Goal: Find specific page/section: Find specific page/section

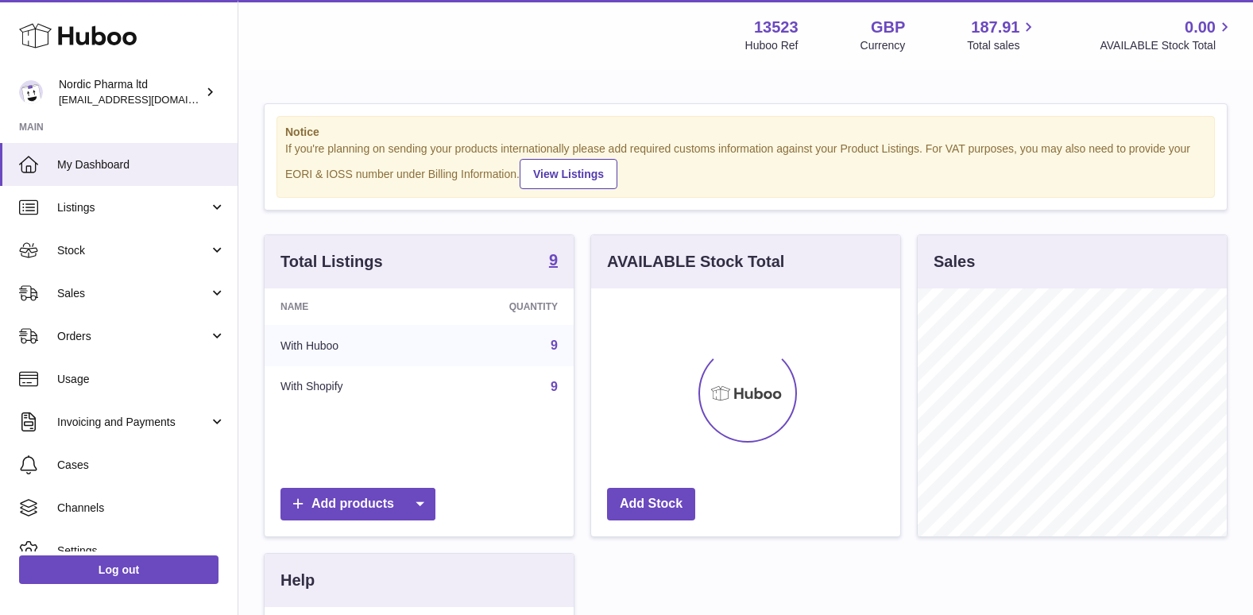
scroll to position [248, 309]
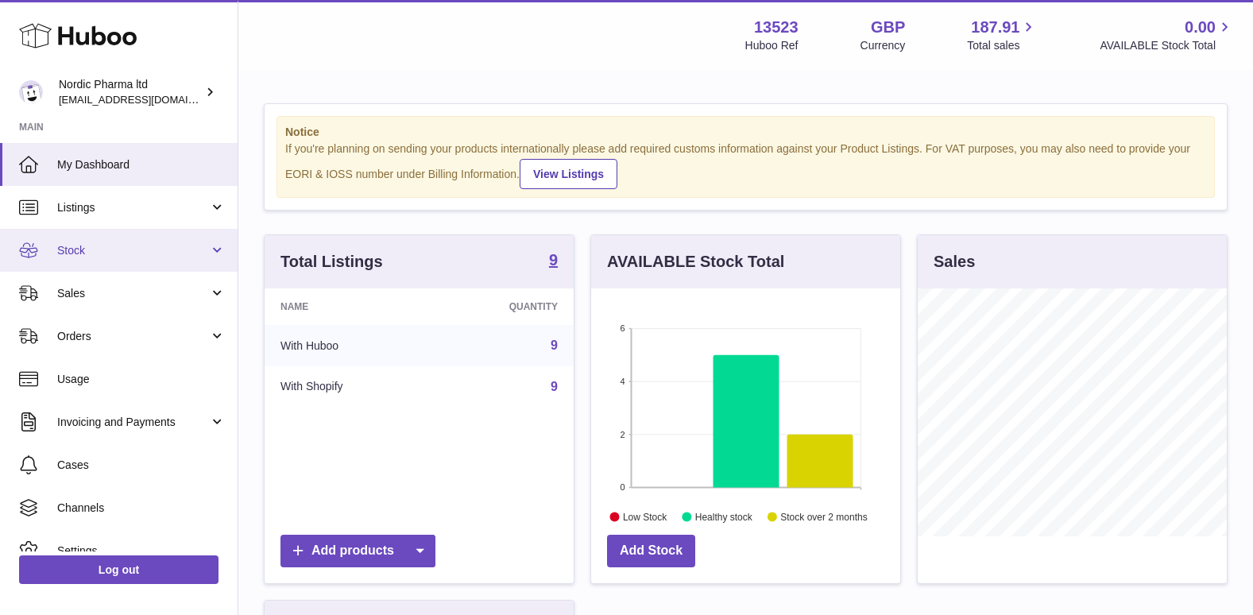
click at [74, 249] on span "Stock" at bounding box center [133, 250] width 152 height 15
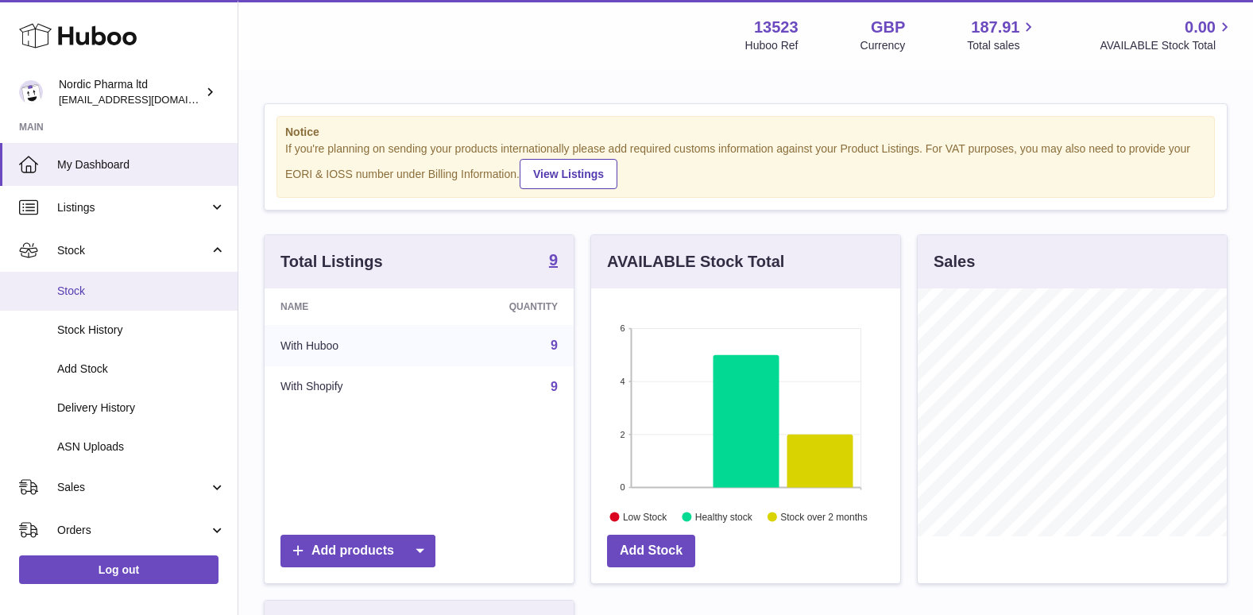
click at [73, 298] on span "Stock" at bounding box center [141, 291] width 168 height 15
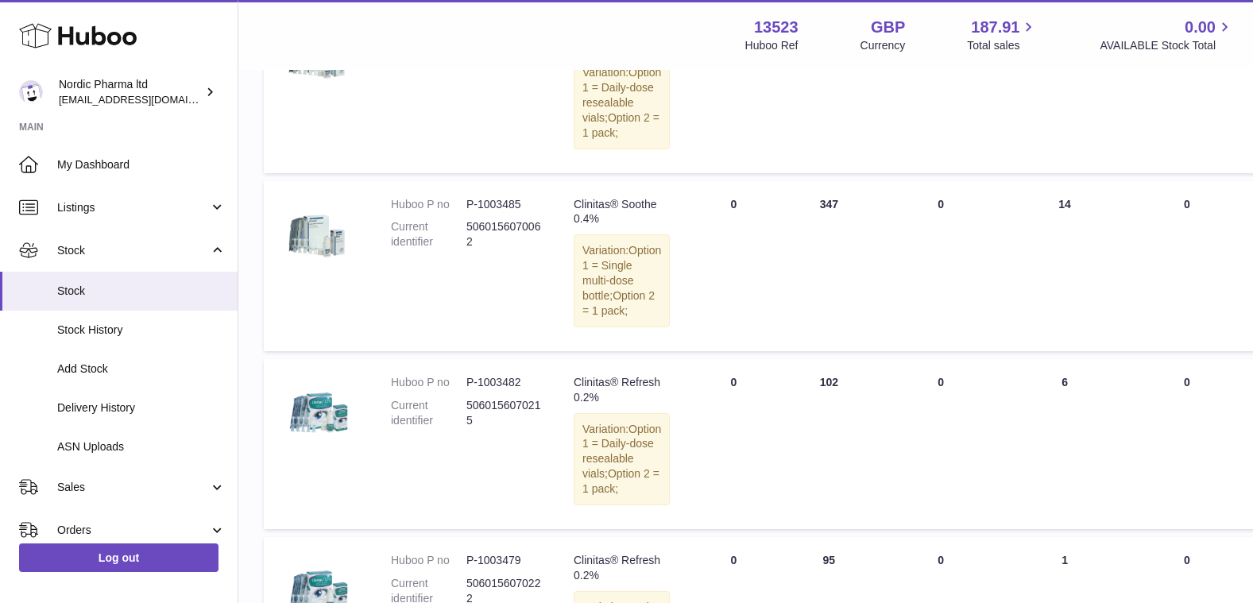
scroll to position [796, 0]
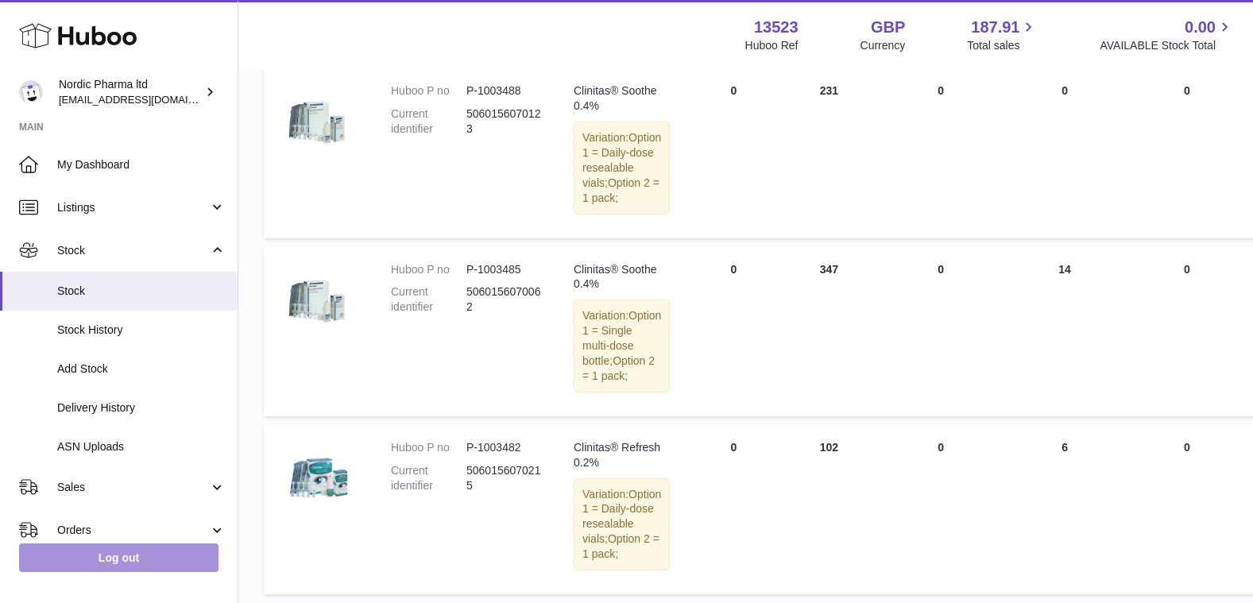
click at [106, 567] on link "Log out" at bounding box center [118, 558] width 199 height 29
